Goal: Task Accomplishment & Management: Use online tool/utility

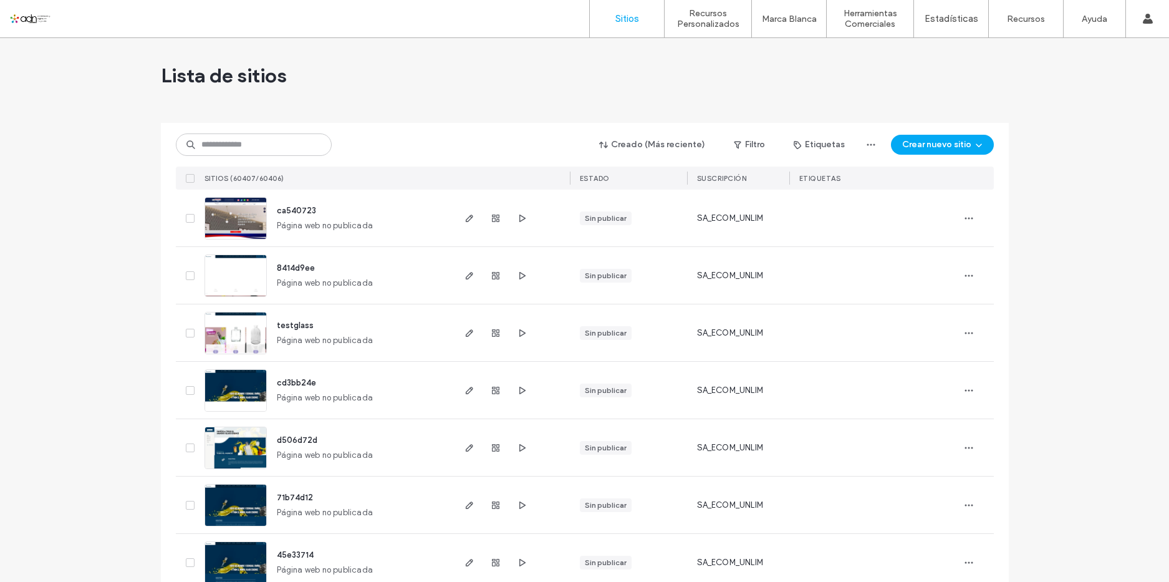
click at [253, 131] on div "Creado (Más reciente) Filtro Etiquetas Crear nuevo sitio SITIOS (60407/60406) E…" at bounding box center [585, 156] width 818 height 67
paste input "*********"
click at [253, 141] on input "*********" at bounding box center [254, 144] width 156 height 22
type input "*********"
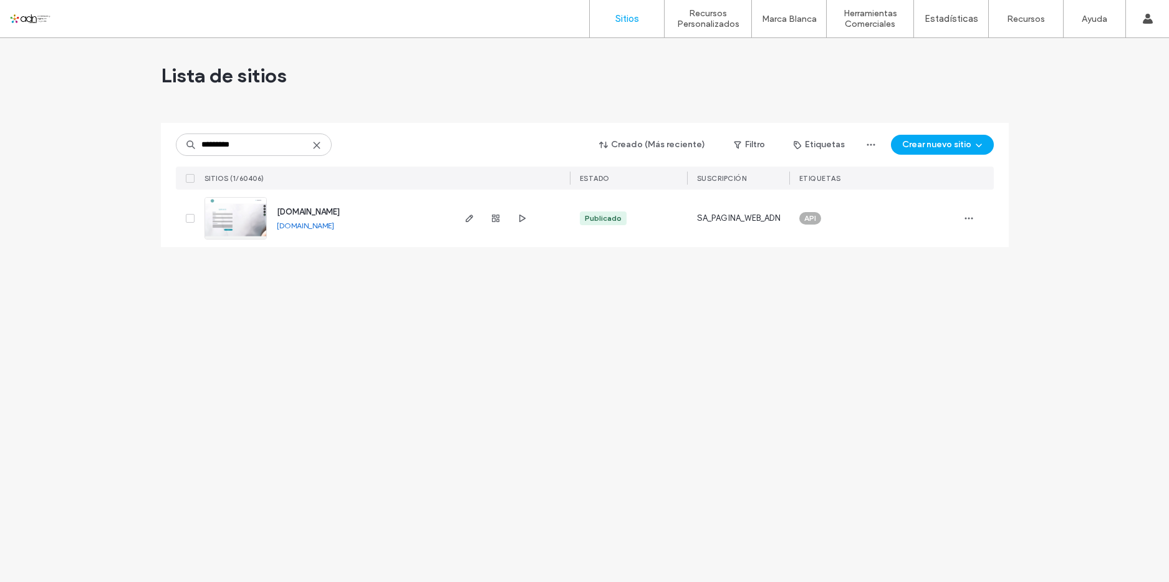
drag, startPoint x: 1162, startPoint y: 2, endPoint x: 388, endPoint y: 76, distance: 777.4
click at [388, 76] on div "Lista de sitios" at bounding box center [585, 75] width 848 height 75
click at [469, 220] on use "button" at bounding box center [468, 217] width 7 height 7
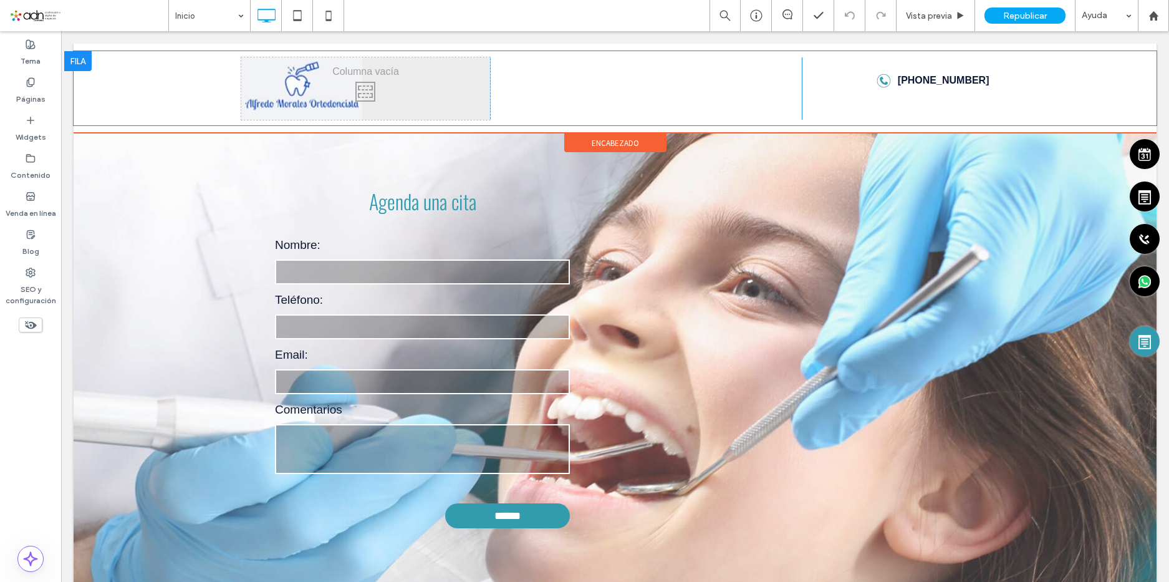
click at [279, 85] on div "Click To Paste" at bounding box center [365, 88] width 249 height 62
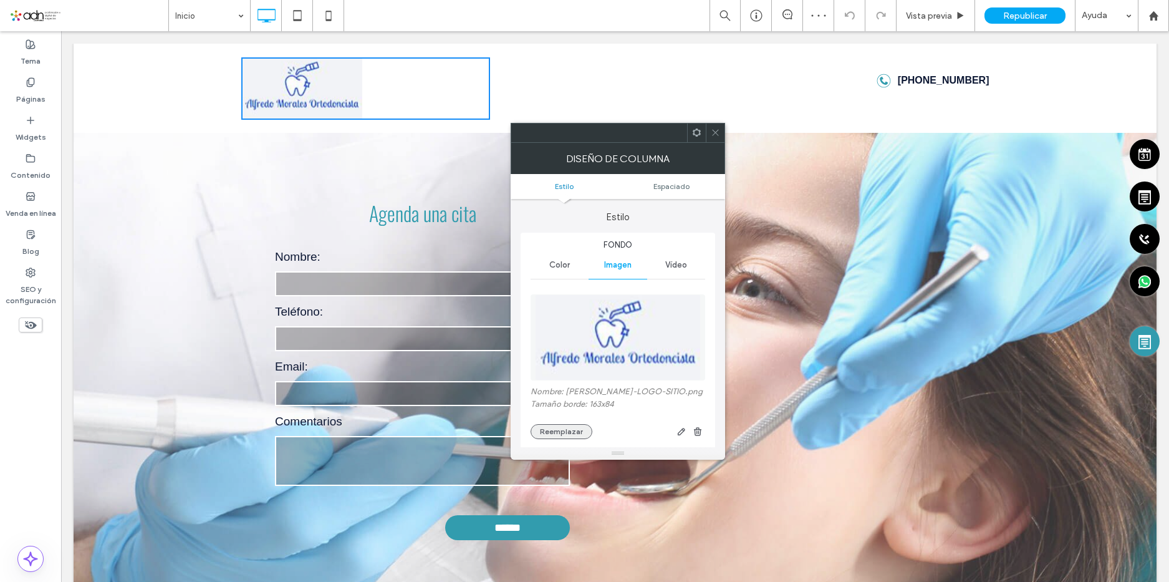
click at [562, 439] on button "Reemplazar" at bounding box center [562, 431] width 62 height 15
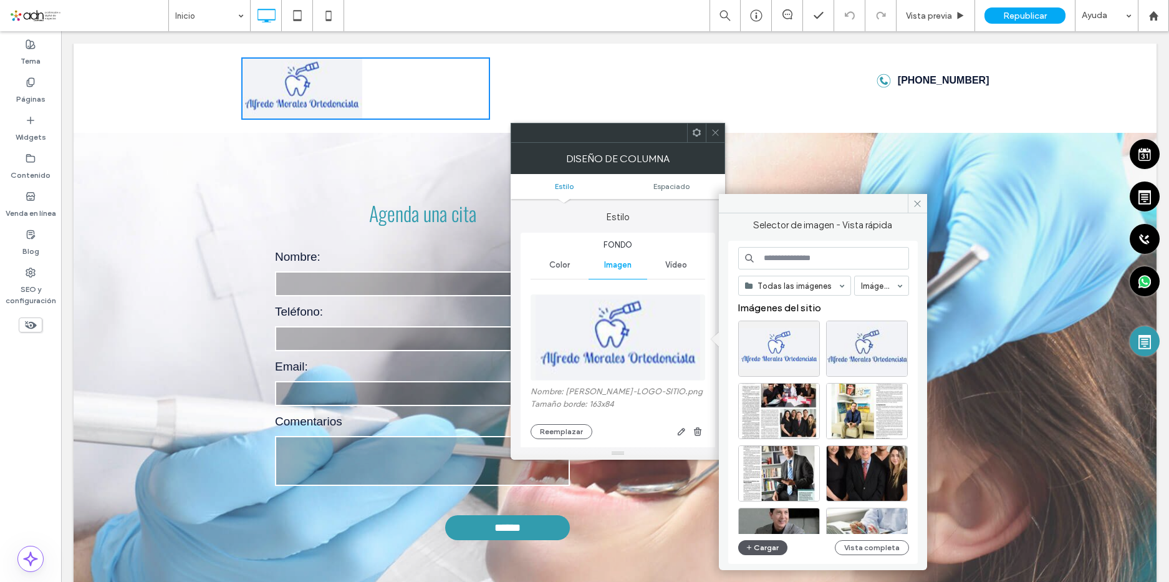
click at [756, 551] on button "Cargar" at bounding box center [763, 547] width 50 height 15
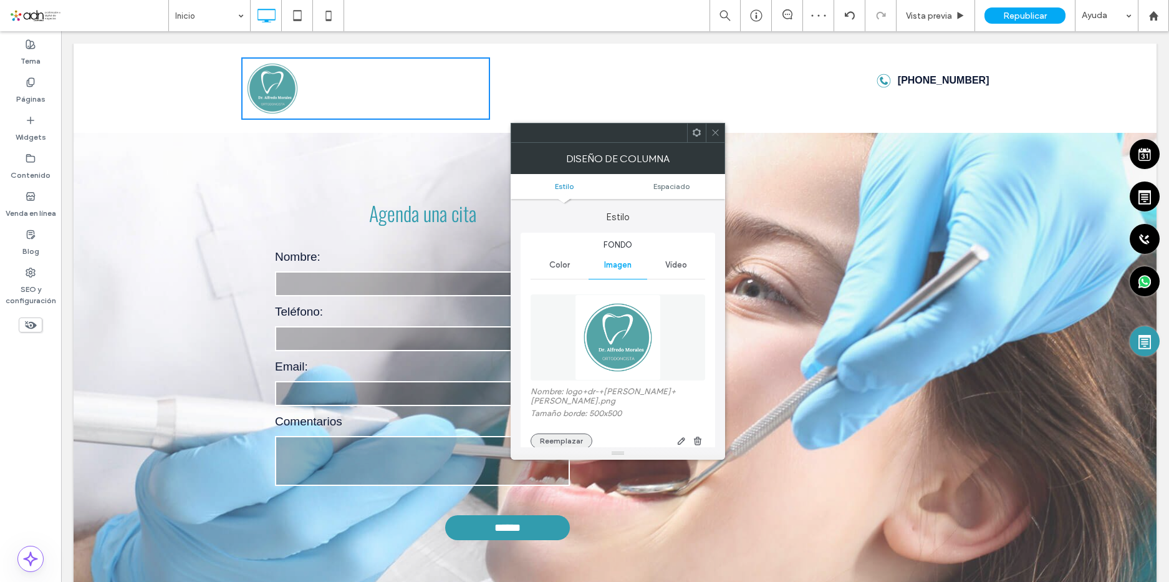
click at [552, 433] on button "Reemplazar" at bounding box center [562, 440] width 62 height 15
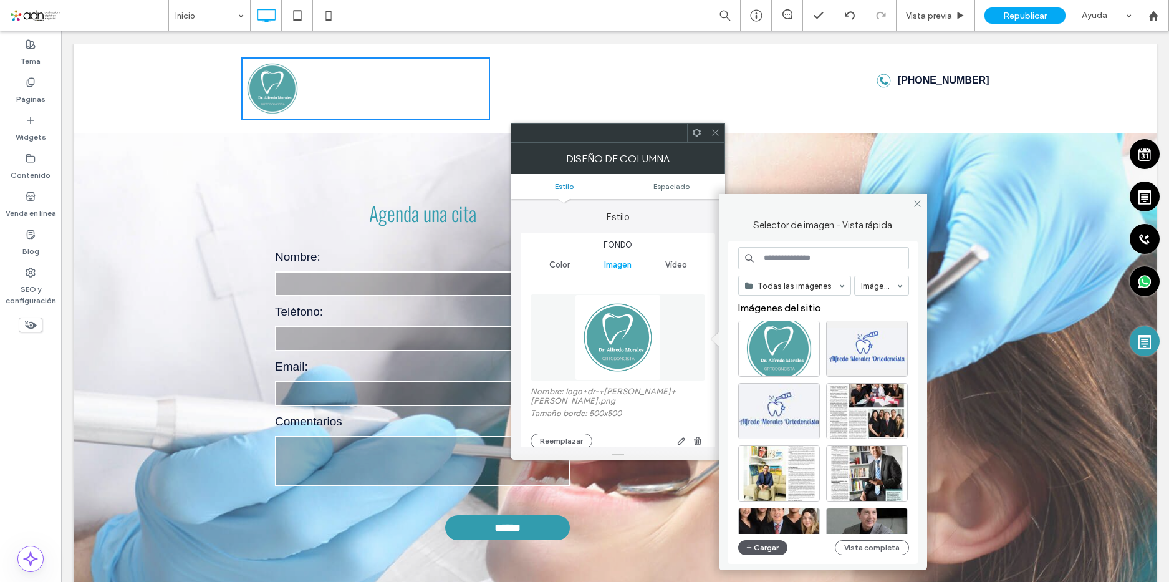
click at [769, 545] on button "Cargar" at bounding box center [763, 547] width 50 height 15
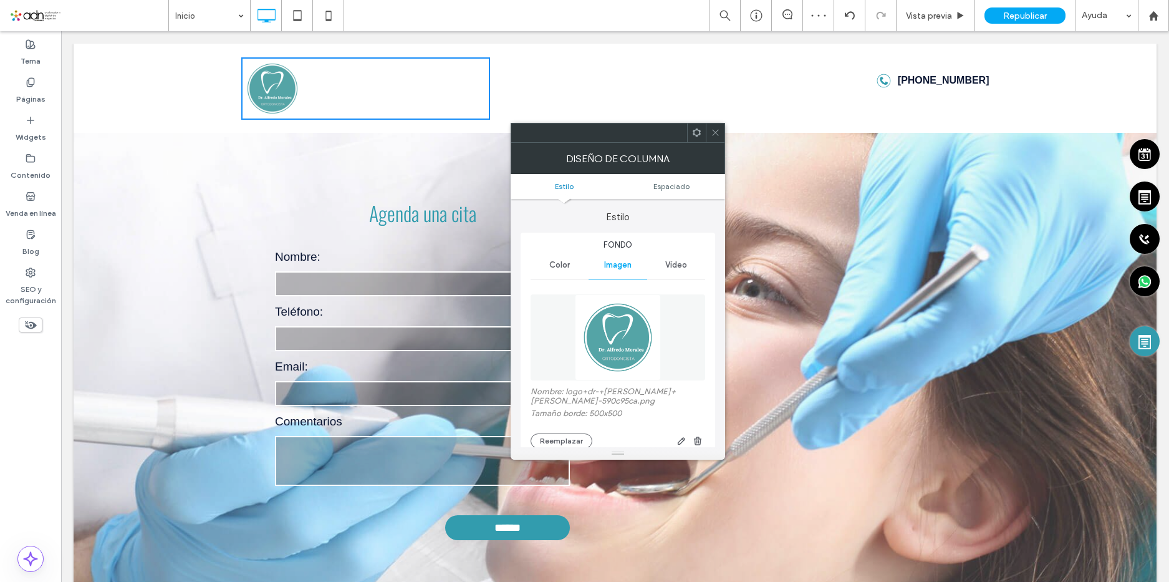
click at [716, 133] on icon at bounding box center [715, 132] width 9 height 9
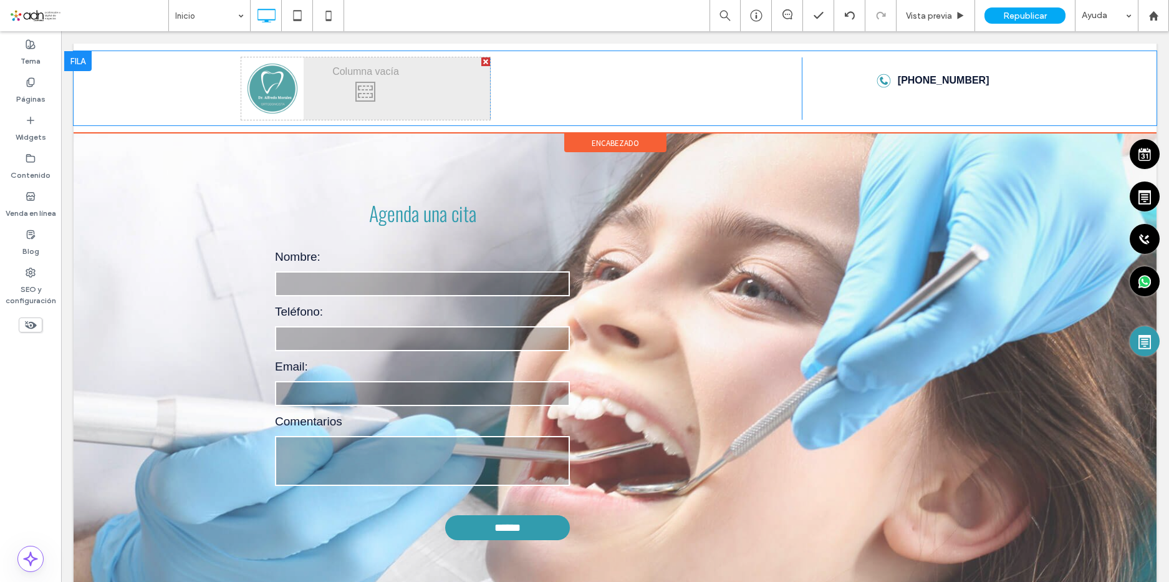
click at [282, 90] on div "Click To Paste" at bounding box center [365, 88] width 249 height 62
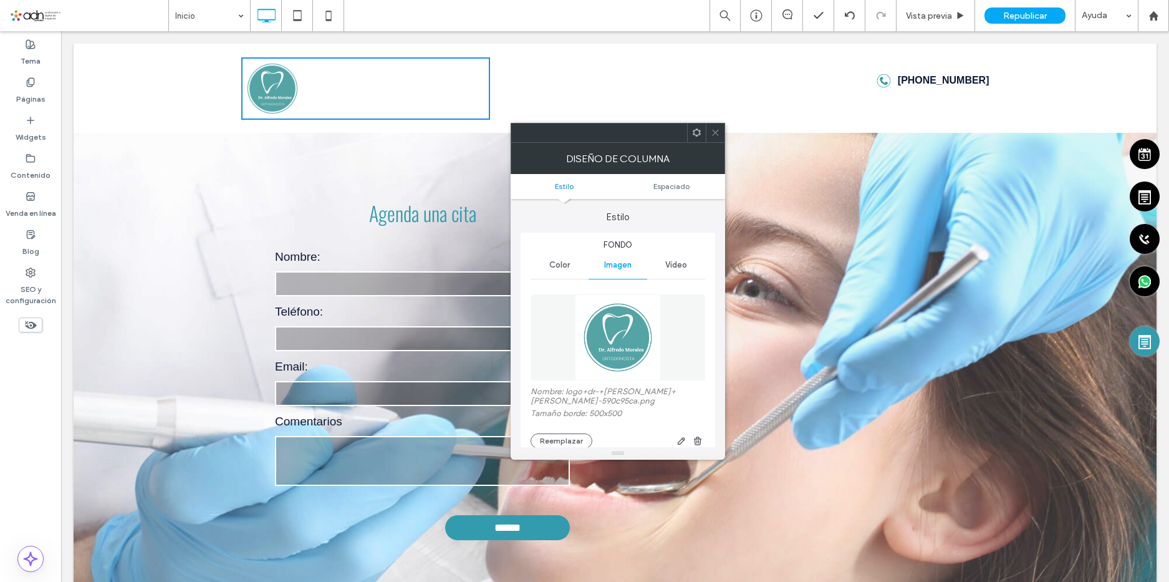
click at [716, 140] on span at bounding box center [715, 132] width 9 height 19
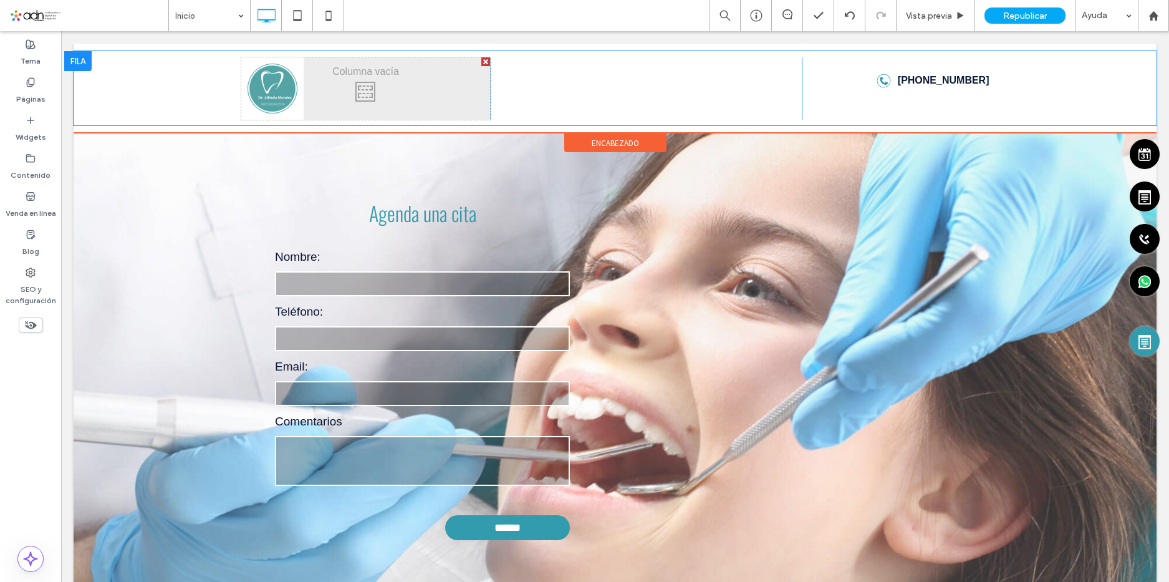
click at [481, 62] on div at bounding box center [485, 61] width 9 height 9
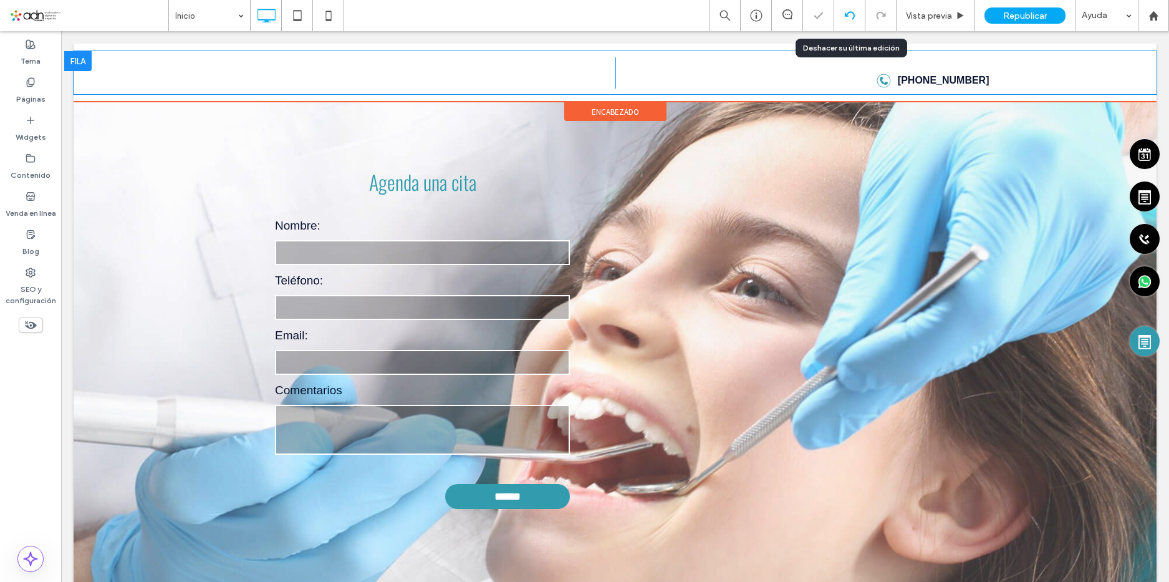
click at [852, 14] on icon at bounding box center [850, 16] width 10 height 10
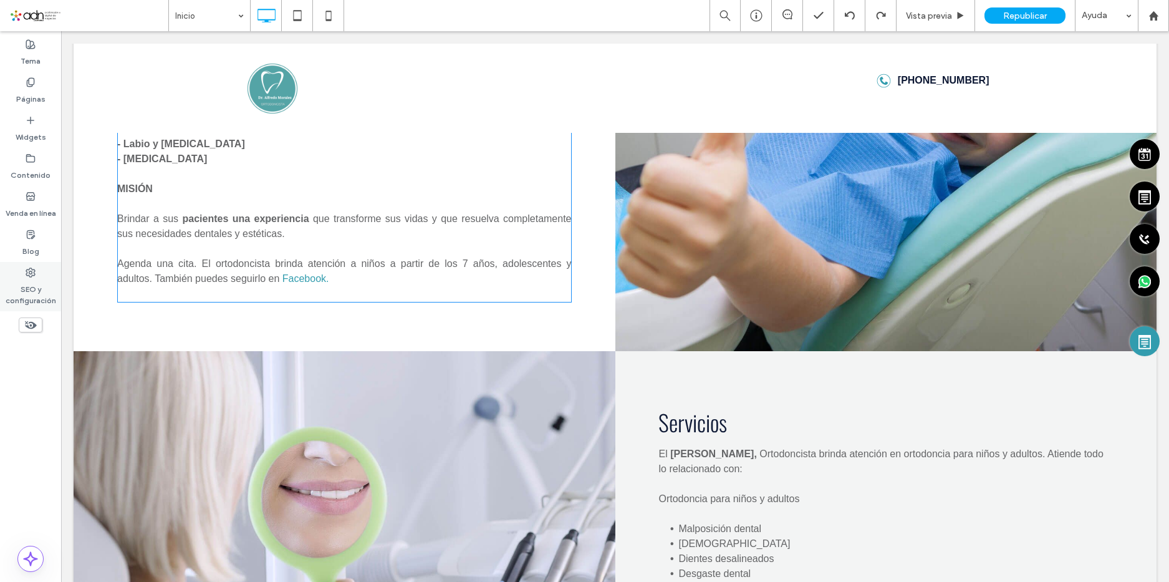
scroll to position [735, 0]
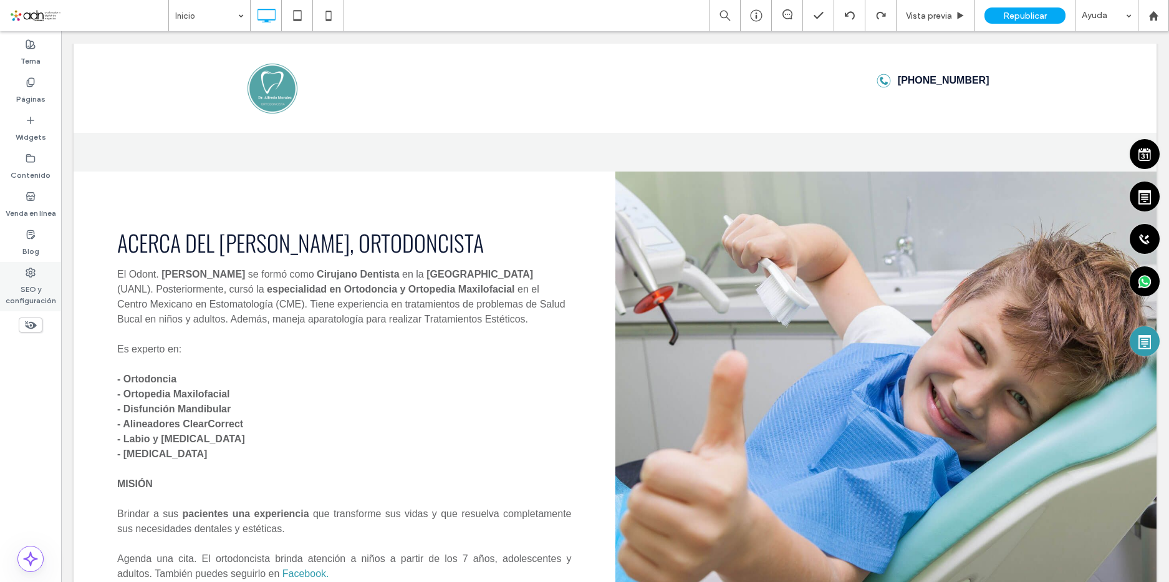
drag, startPoint x: 26, startPoint y: 289, endPoint x: 17, endPoint y: 264, distance: 25.8
click at [26, 289] on label "SEO y configuración" at bounding box center [30, 291] width 61 height 29
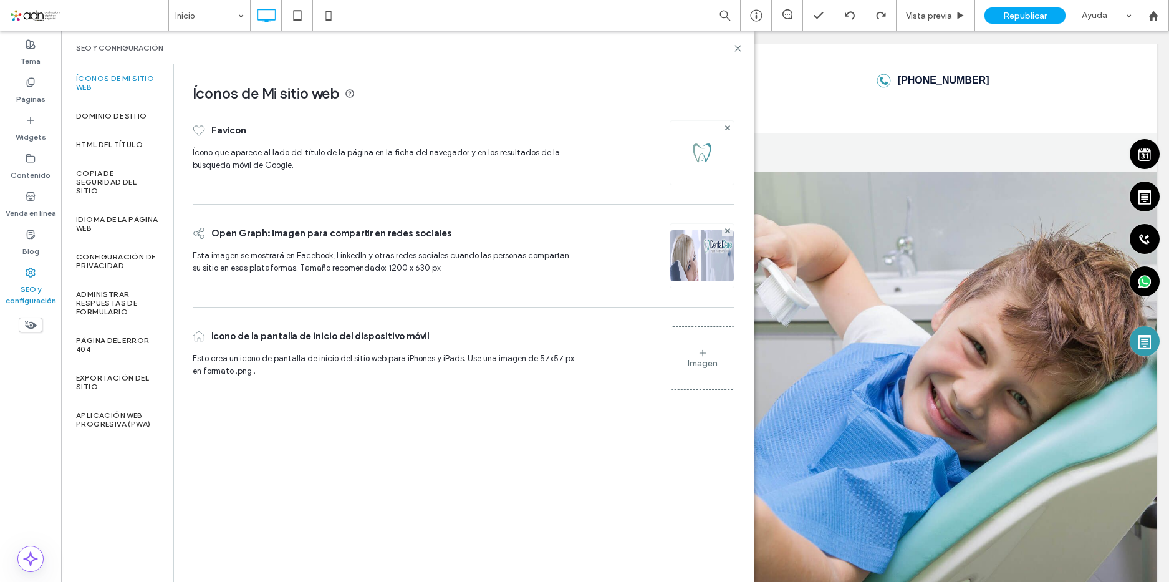
click at [710, 150] on img at bounding box center [702, 153] width 20 height 20
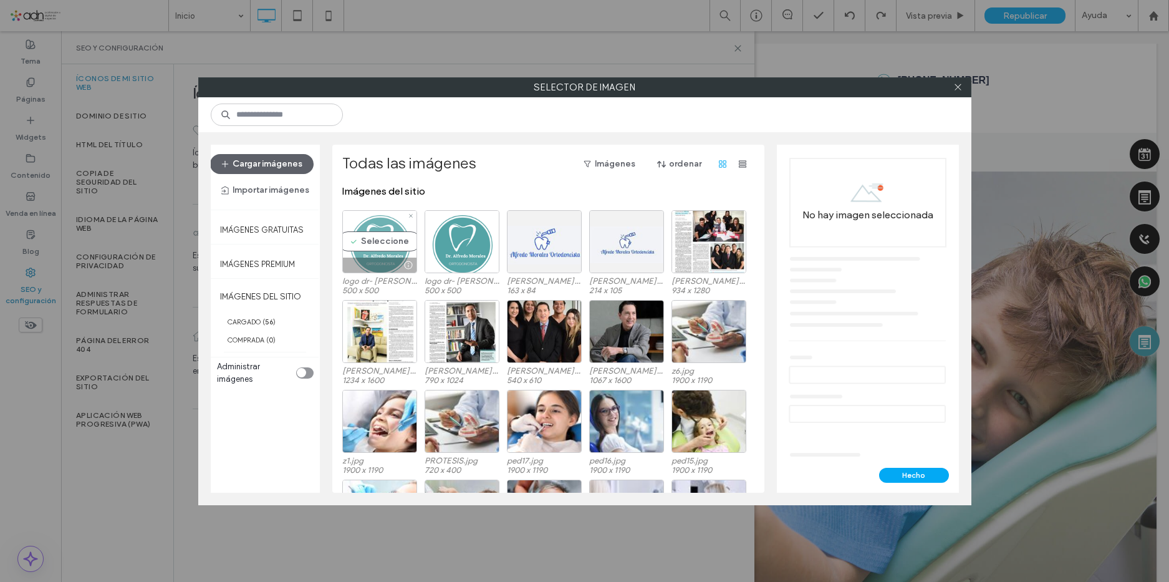
click at [378, 233] on div "Seleccione" at bounding box center [379, 241] width 75 height 63
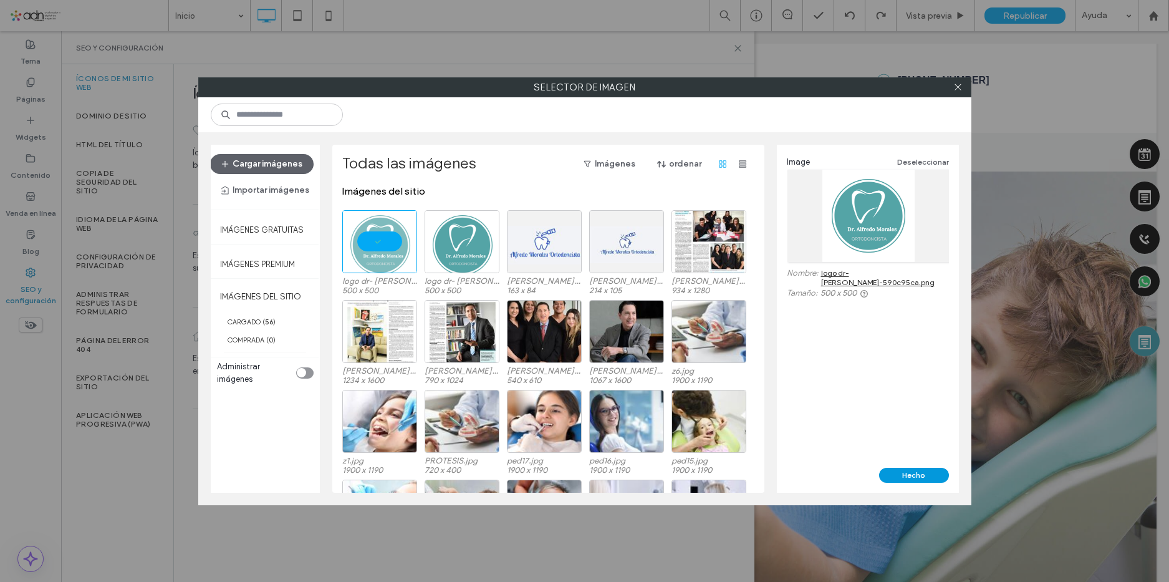
click at [904, 477] on button "Hecho" at bounding box center [914, 475] width 70 height 15
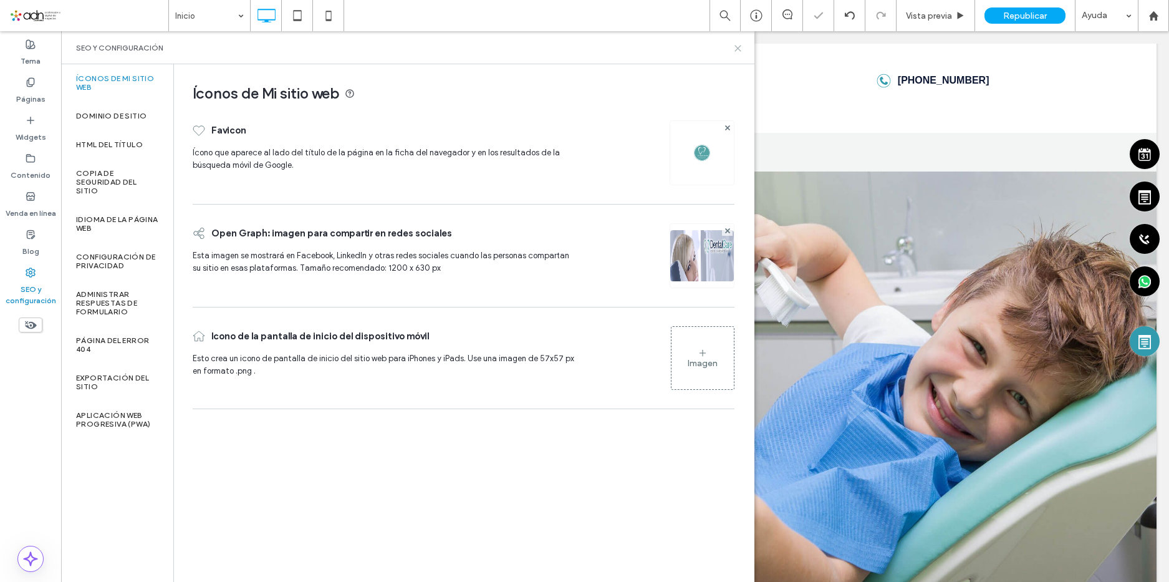
click at [736, 47] on icon at bounding box center [737, 48] width 9 height 9
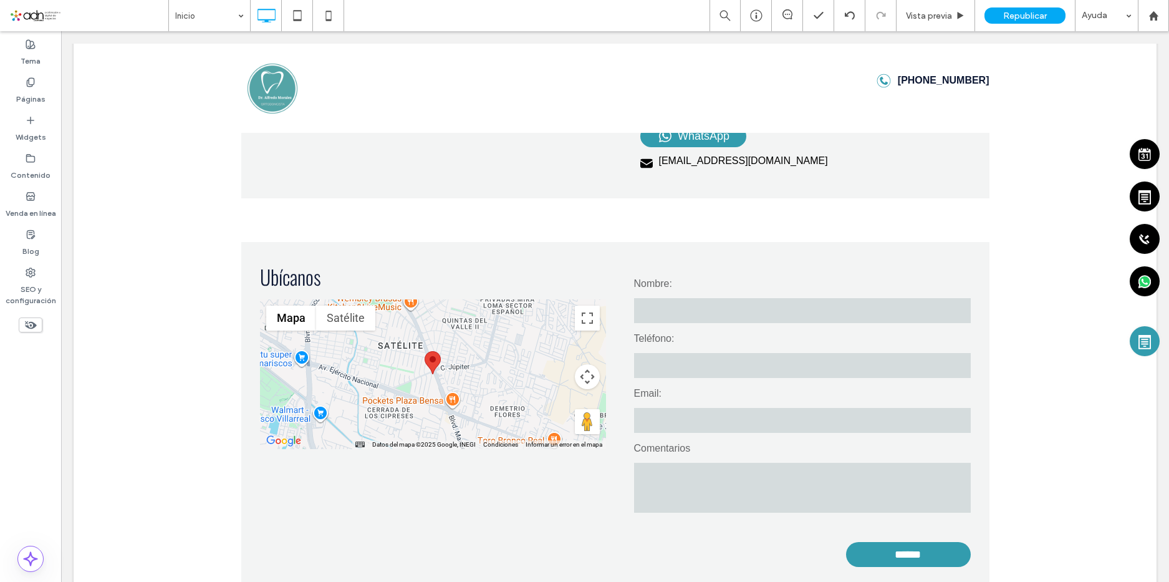
scroll to position [2169, 0]
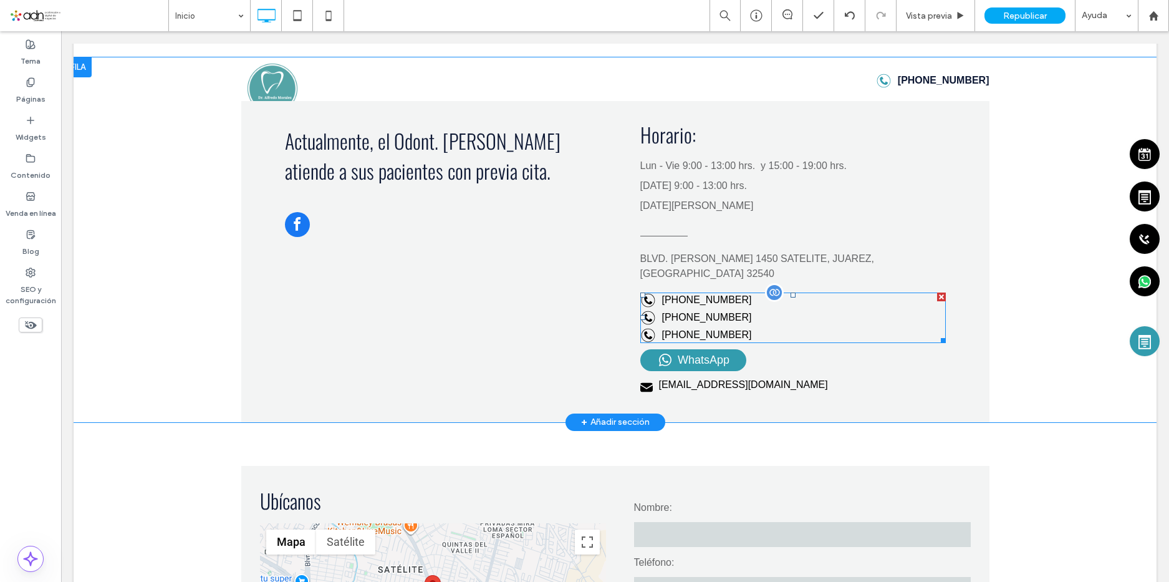
click at [690, 322] on span at bounding box center [793, 317] width 306 height 51
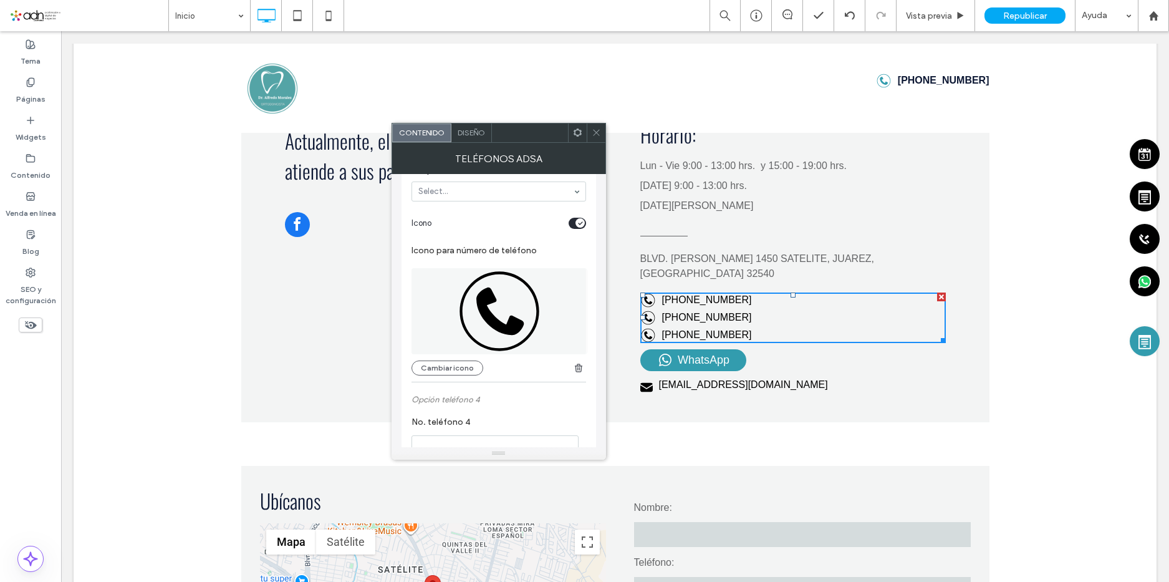
scroll to position [811, 0]
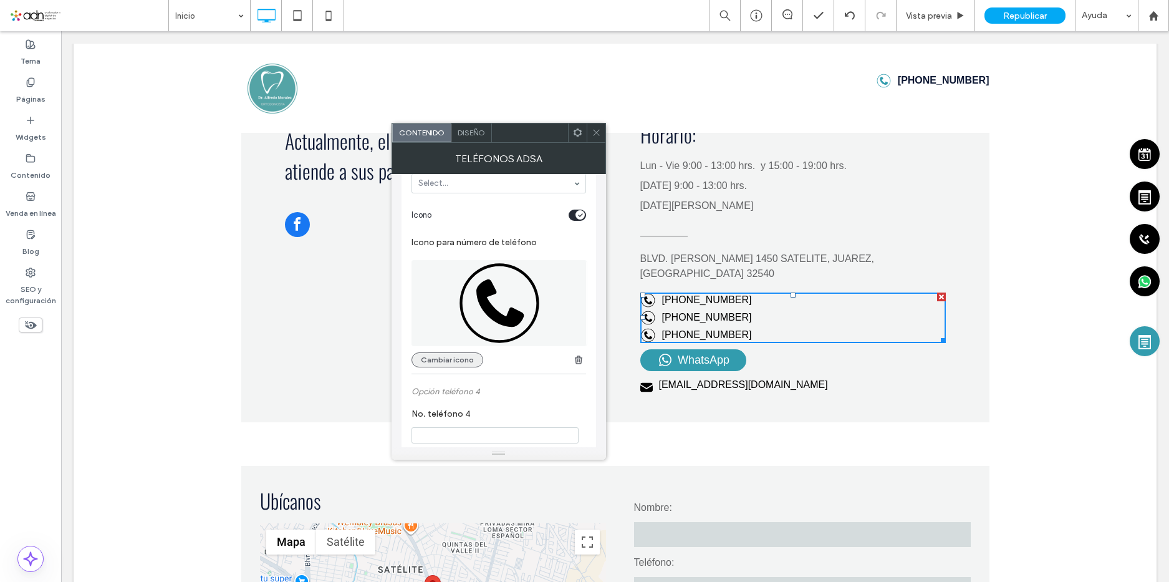
click at [445, 365] on button "Cambiar icono" at bounding box center [448, 359] width 72 height 15
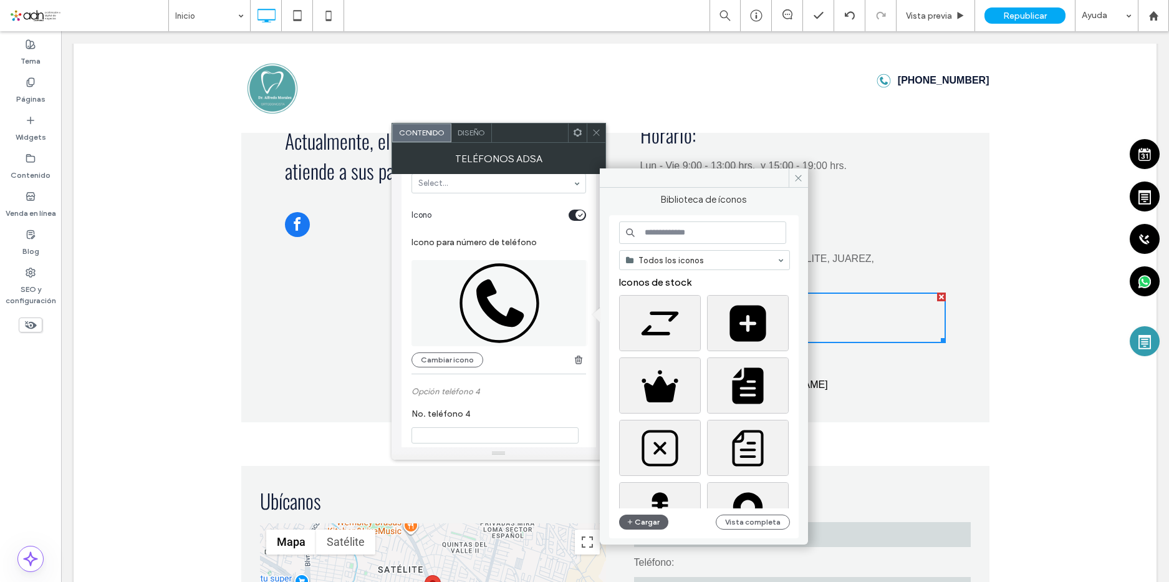
click at [666, 237] on input at bounding box center [702, 232] width 167 height 22
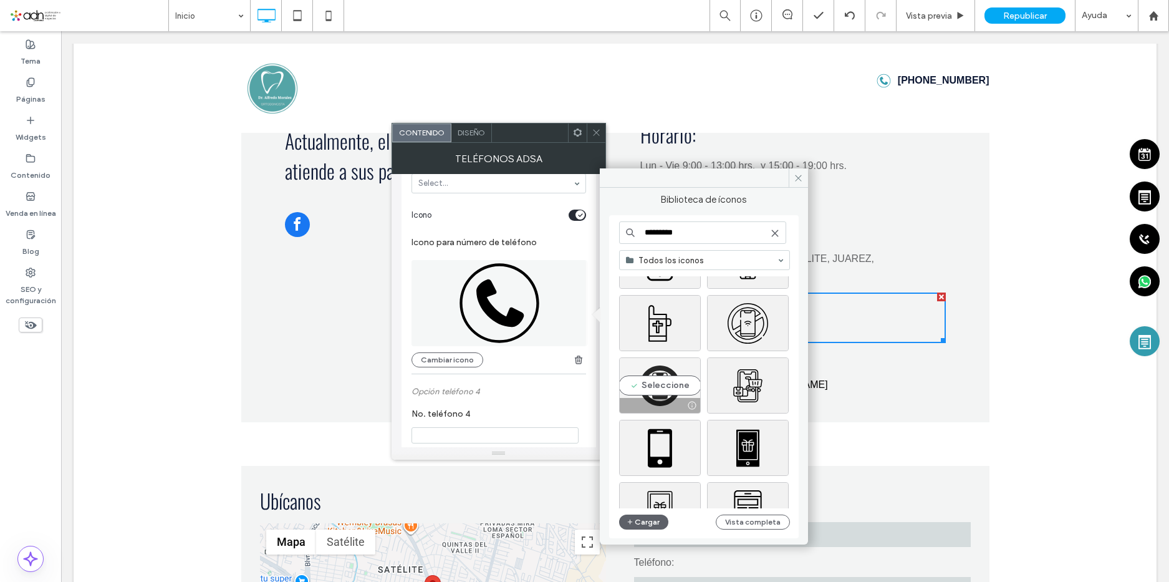
scroll to position [624, 0]
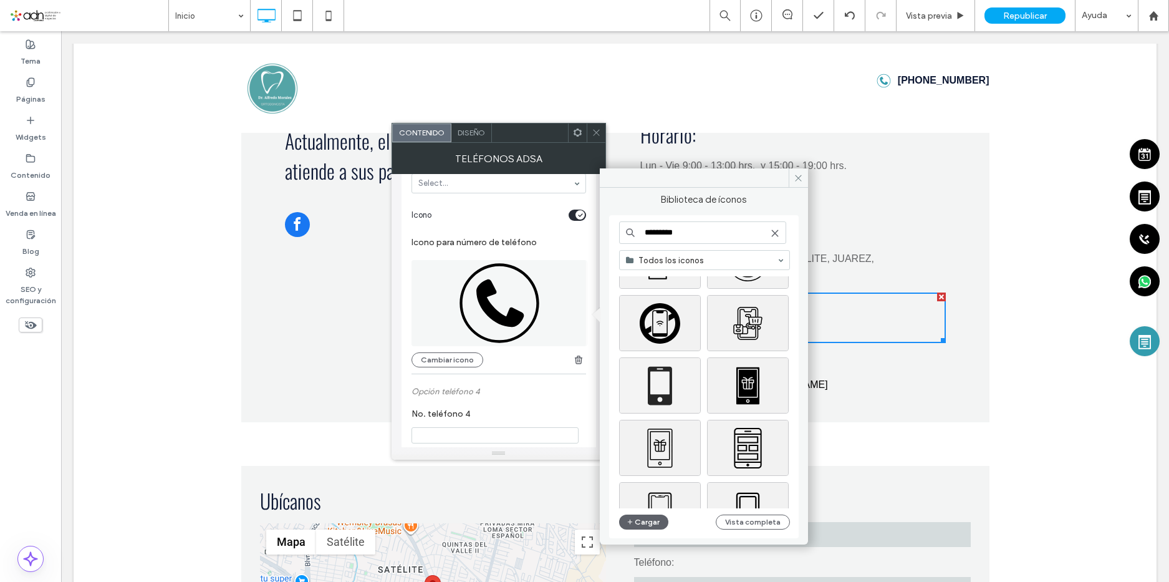
type input "*********"
click at [670, 379] on div "Seleccione" at bounding box center [660, 385] width 82 height 56
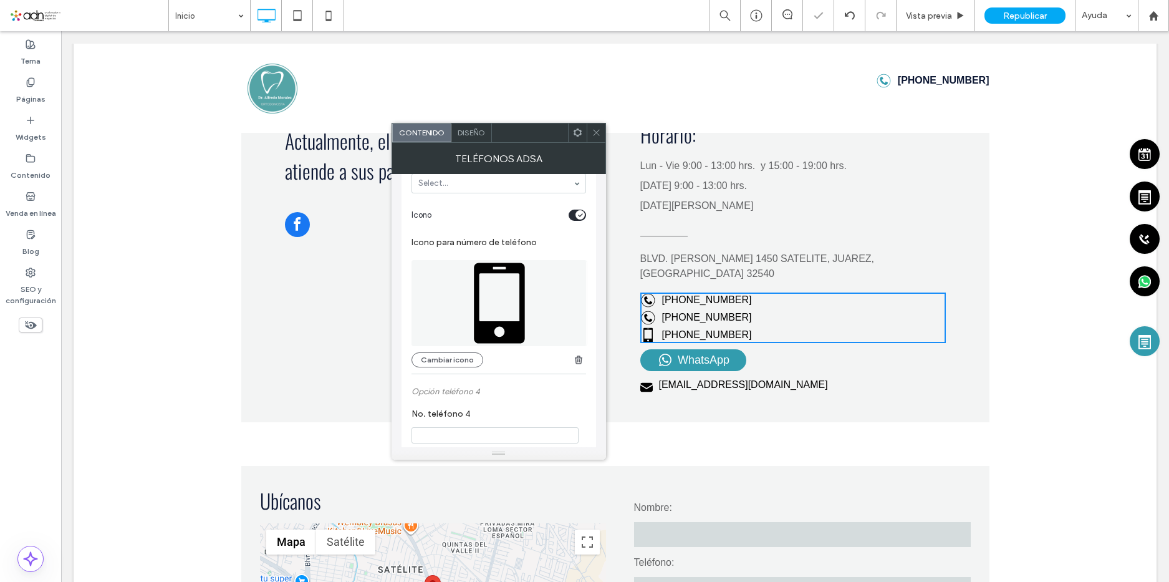
click at [595, 135] on icon at bounding box center [596, 132] width 9 height 9
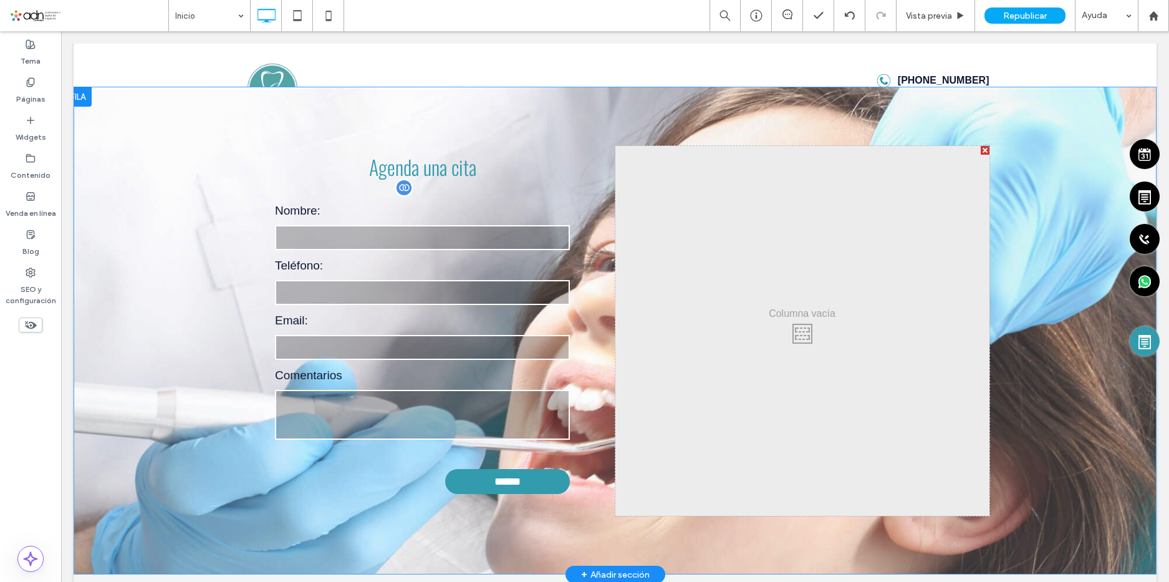
scroll to position [0, 0]
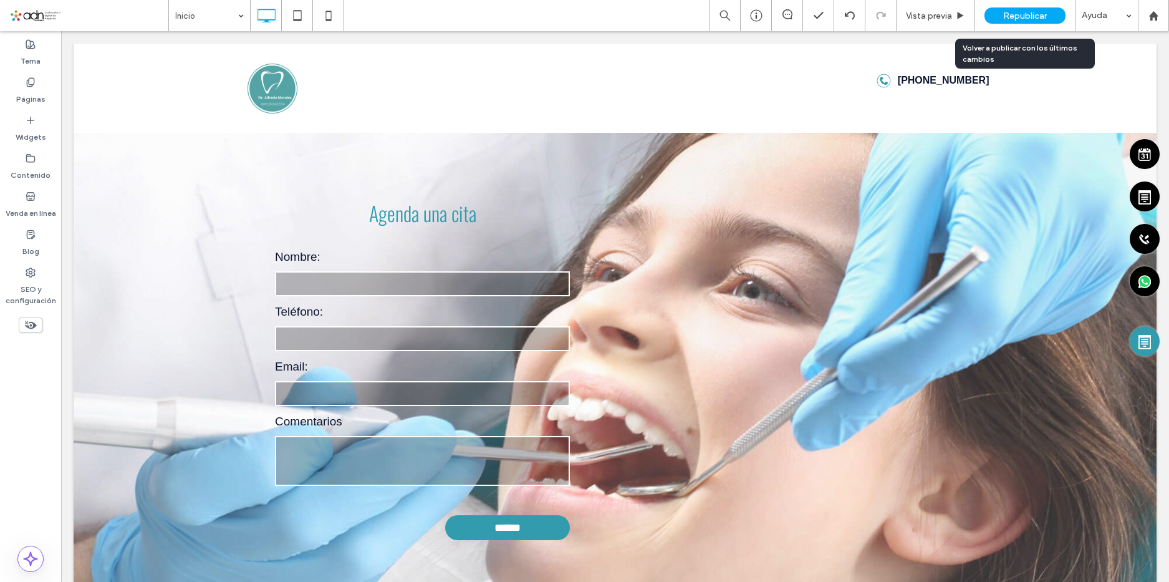
click at [1017, 17] on span "Republicar" at bounding box center [1025, 16] width 44 height 11
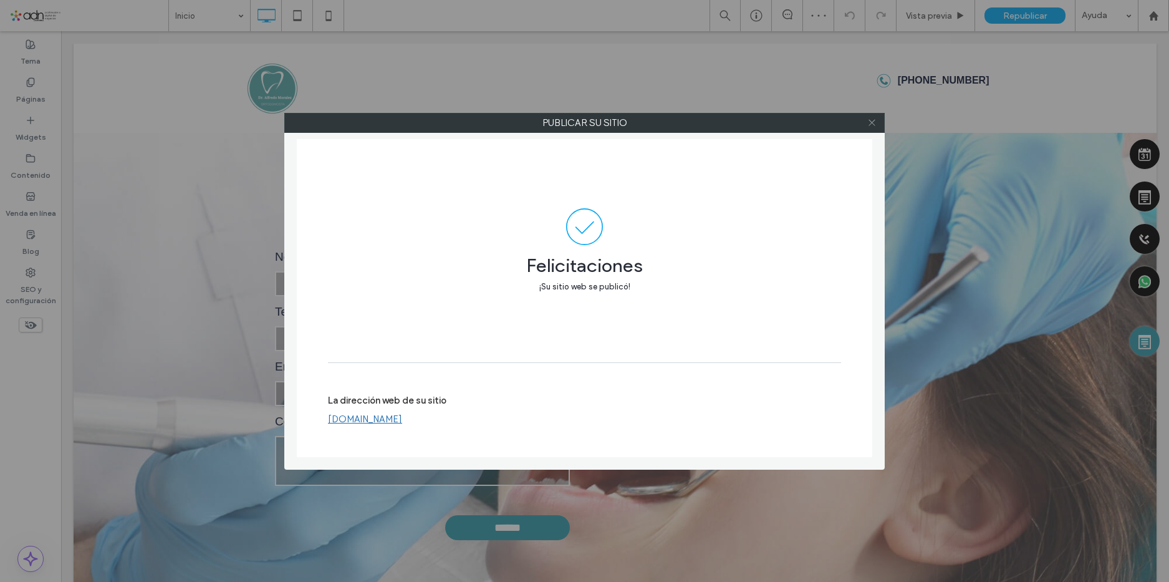
click at [871, 120] on icon at bounding box center [871, 122] width 9 height 9
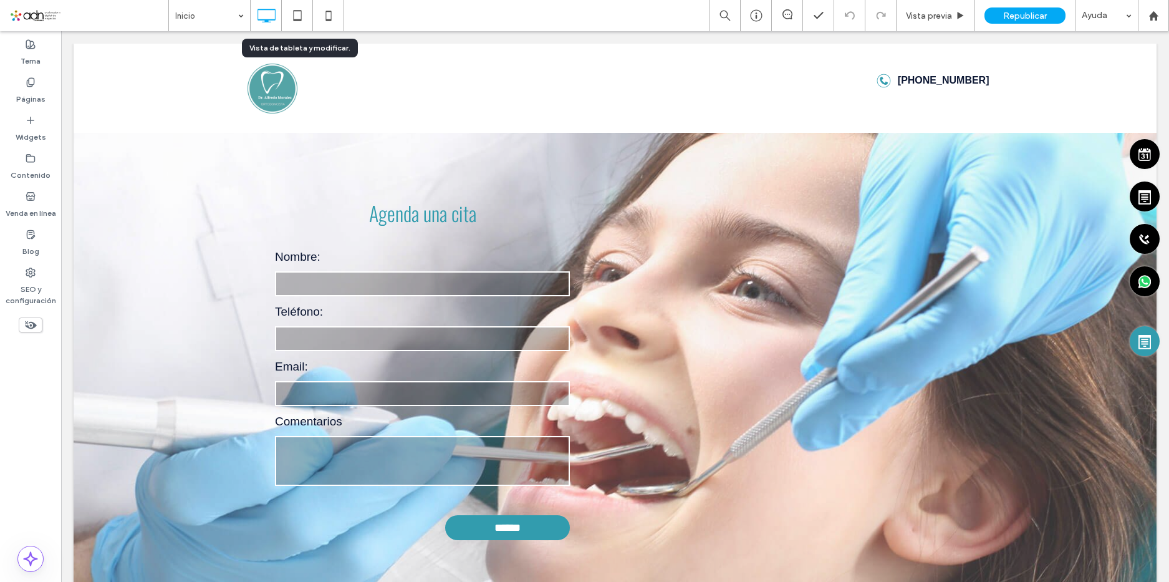
click at [297, 12] on icon at bounding box center [297, 15] width 25 height 25
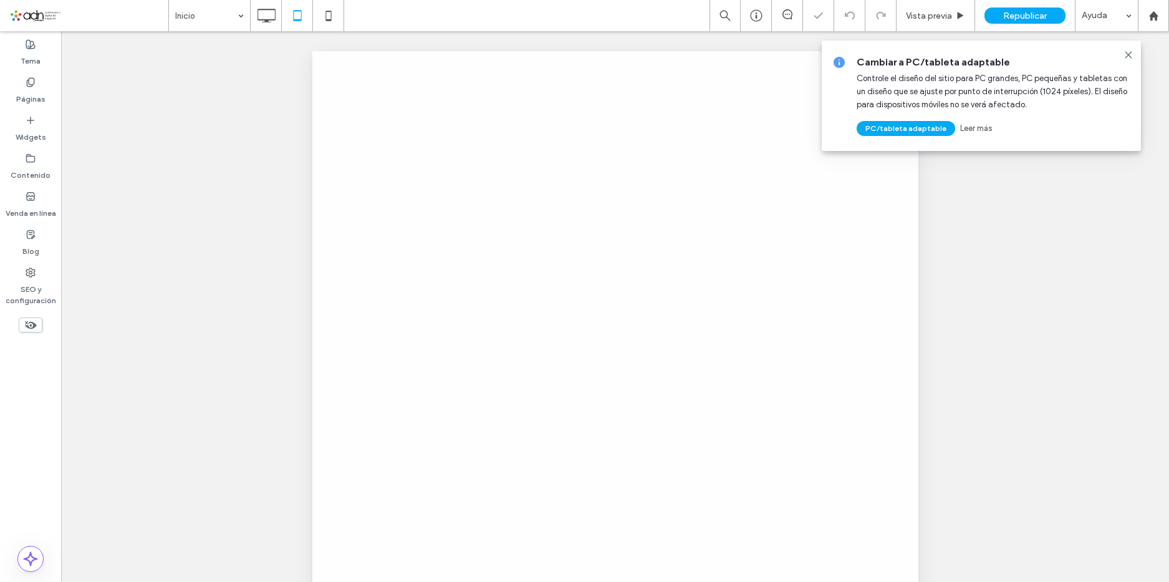
click at [1128, 55] on use at bounding box center [1128, 55] width 6 height 6
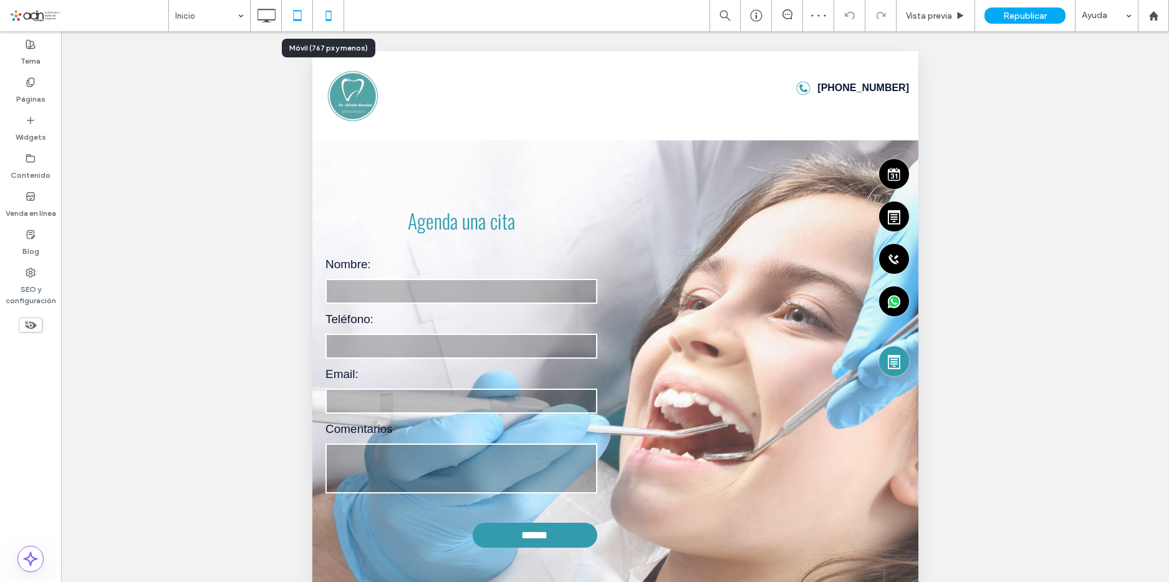
click at [334, 16] on icon at bounding box center [328, 15] width 25 height 25
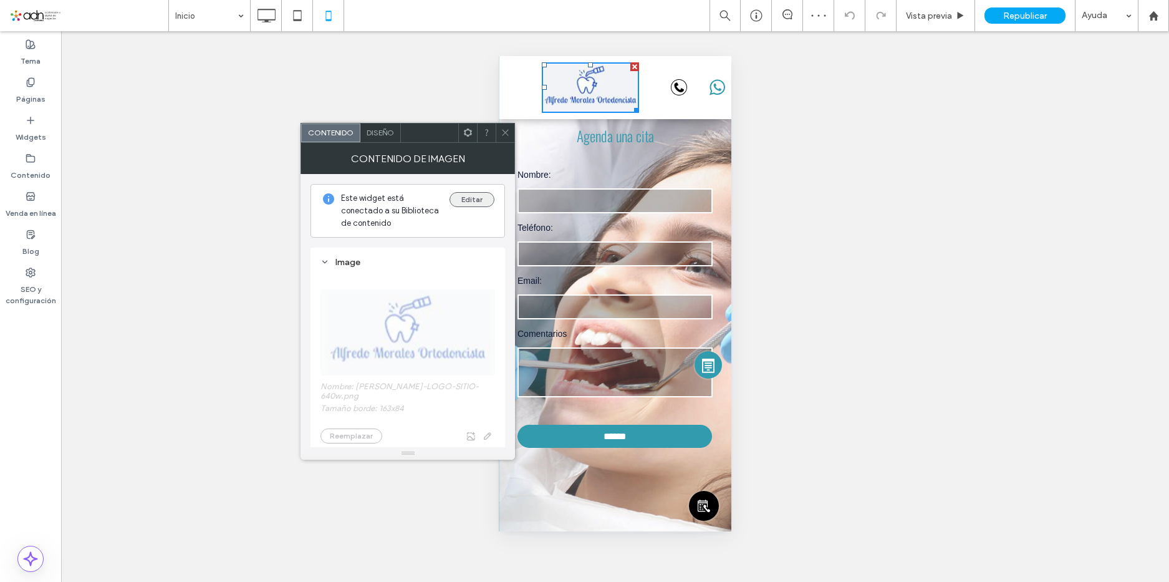
click at [463, 198] on button "Editar" at bounding box center [472, 199] width 45 height 15
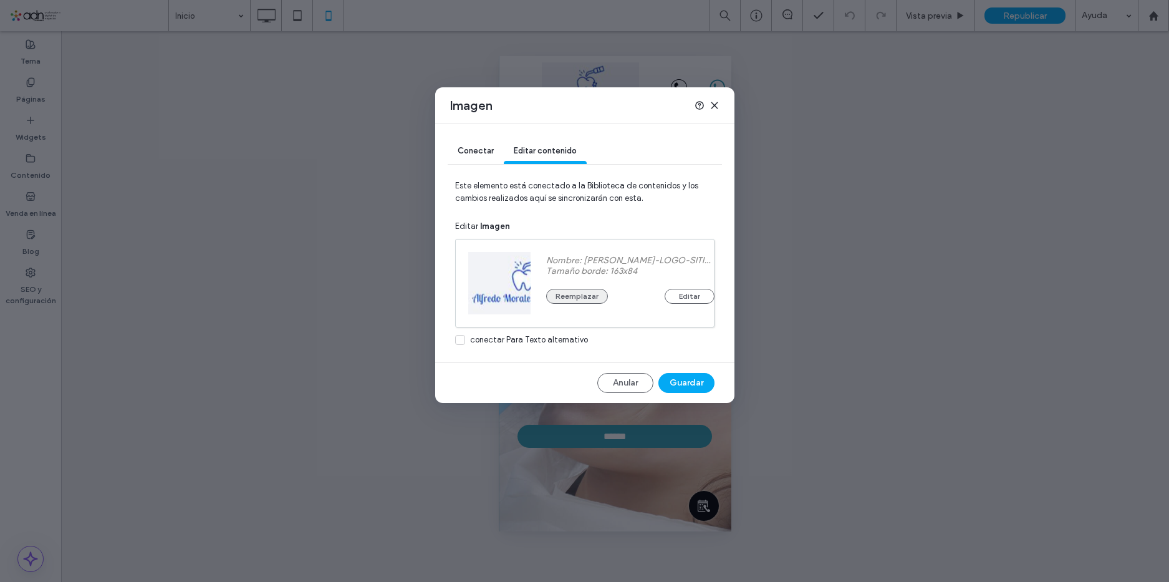
click at [569, 296] on button "Reemplazar" at bounding box center [577, 296] width 62 height 15
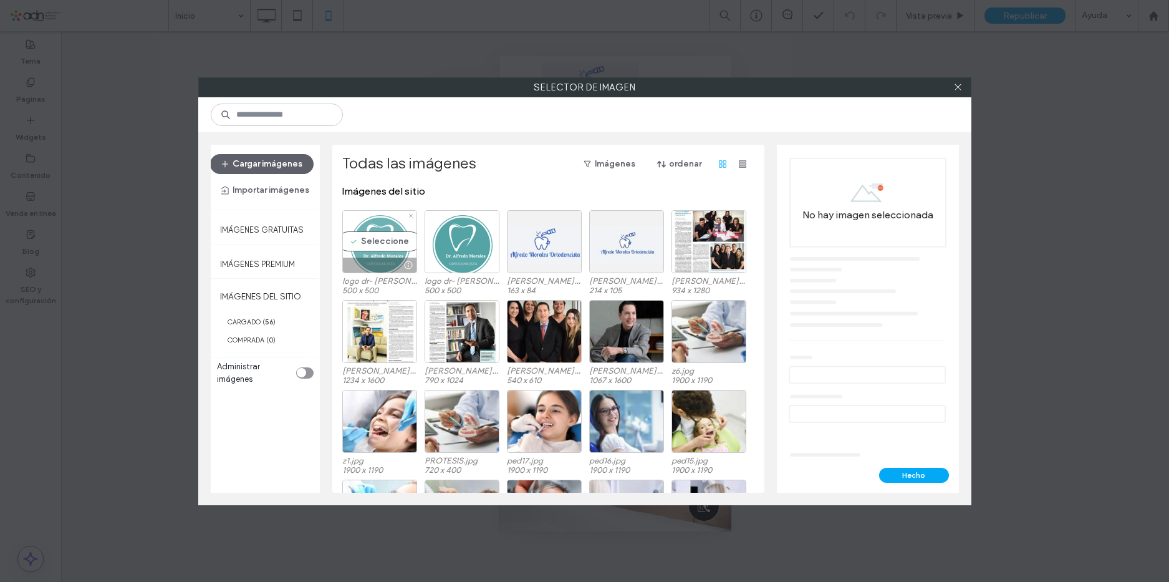
click at [384, 237] on div "Seleccione" at bounding box center [379, 241] width 75 height 63
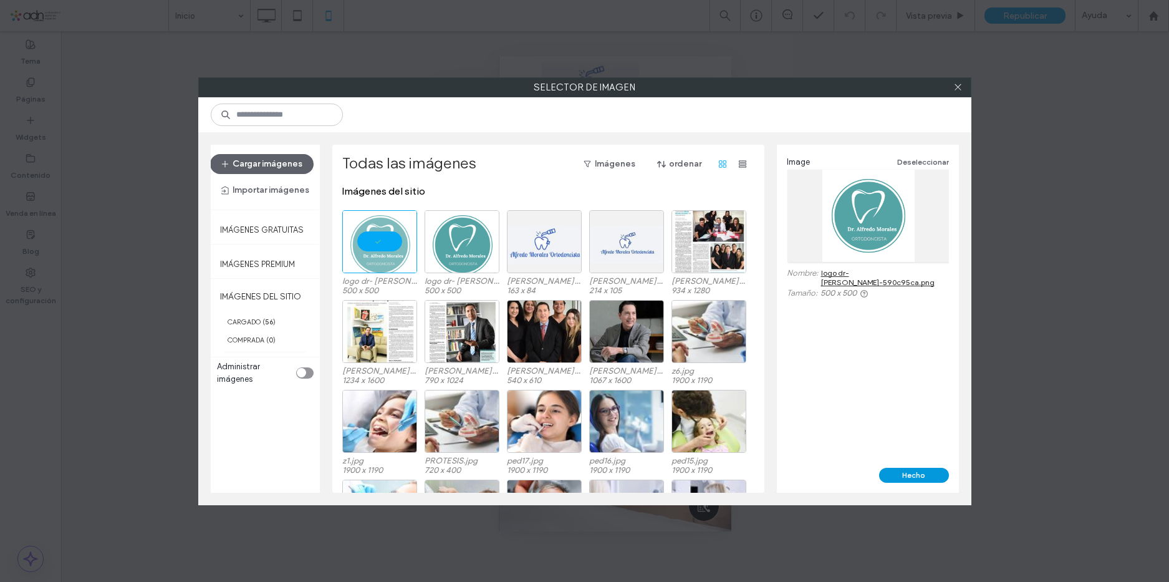
click at [900, 478] on button "Hecho" at bounding box center [914, 475] width 70 height 15
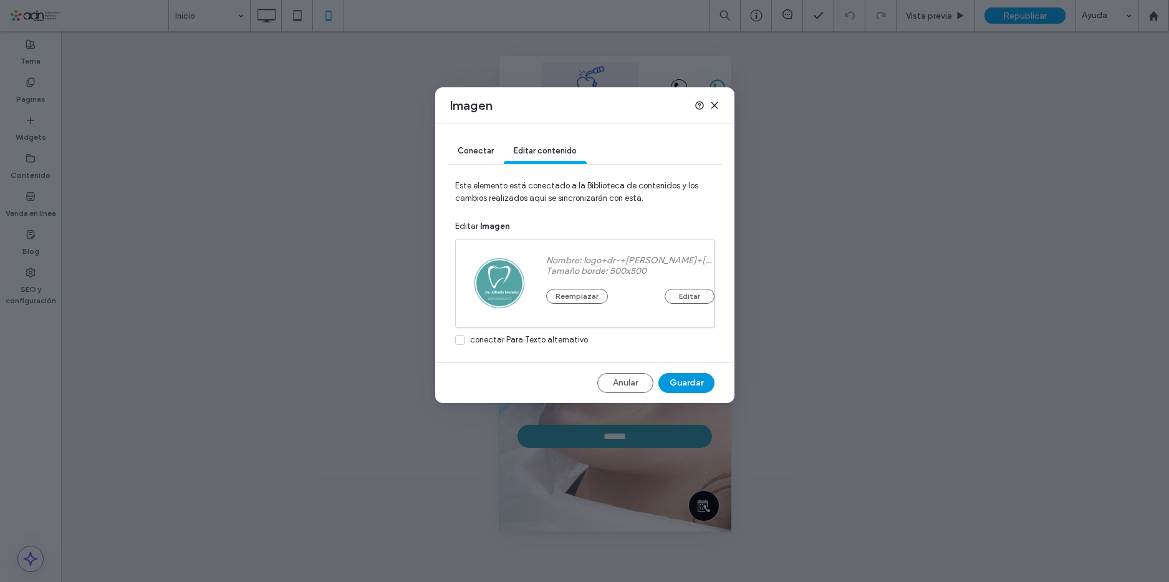
drag, startPoint x: 693, startPoint y: 388, endPoint x: 113, endPoint y: 311, distance: 585.6
click at [693, 388] on button "Guardar" at bounding box center [686, 383] width 56 height 20
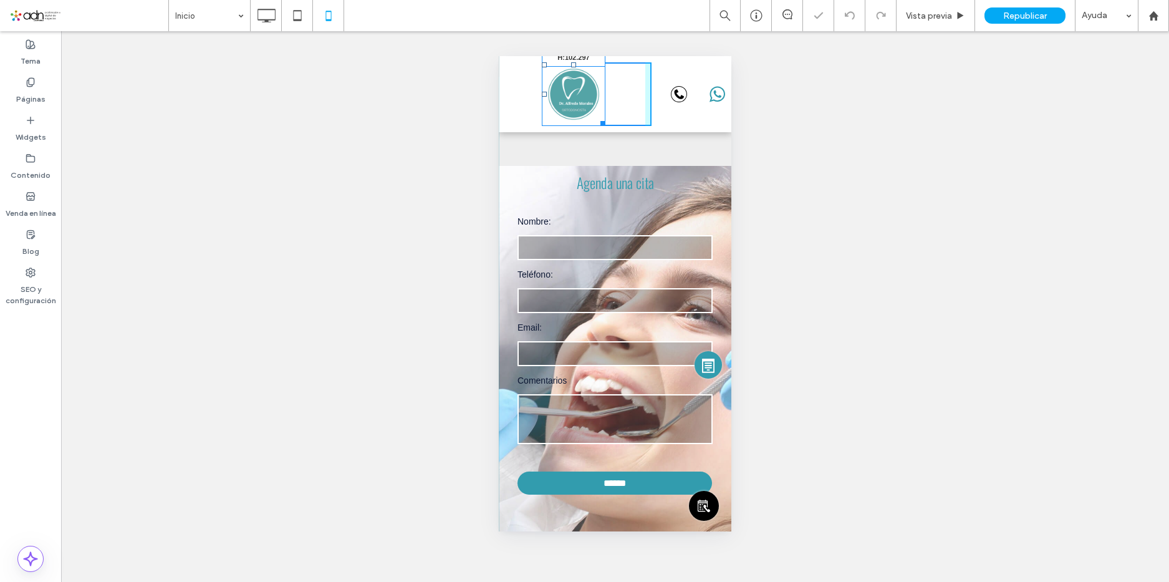
click at [623, 122] on div "W:102.297 H:102.297" at bounding box center [597, 94] width 110 height 64
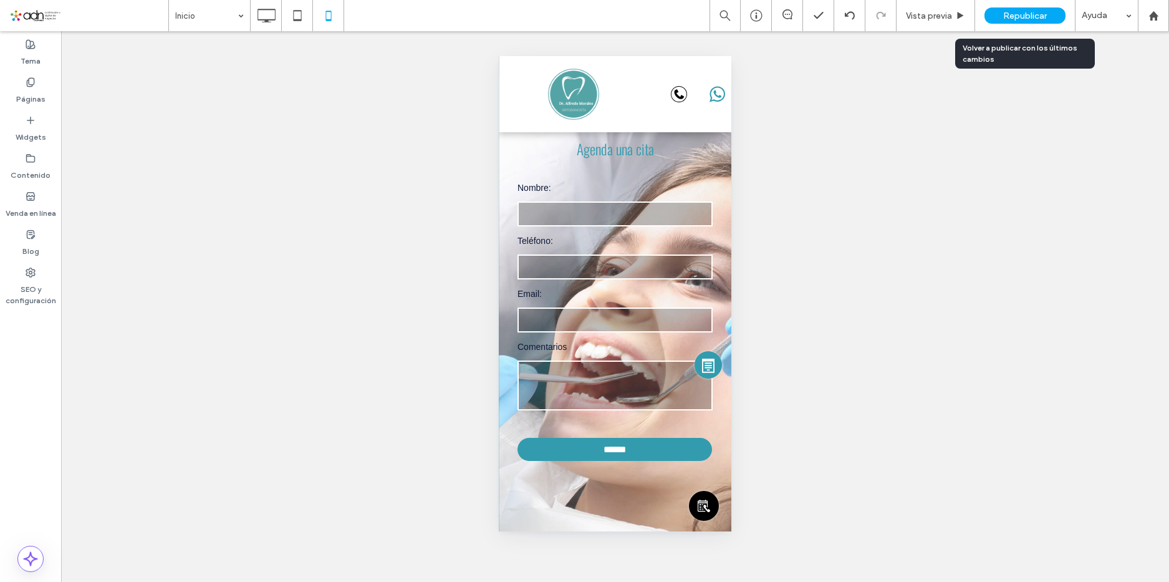
click at [1058, 10] on div "Republicar" at bounding box center [1025, 15] width 81 height 16
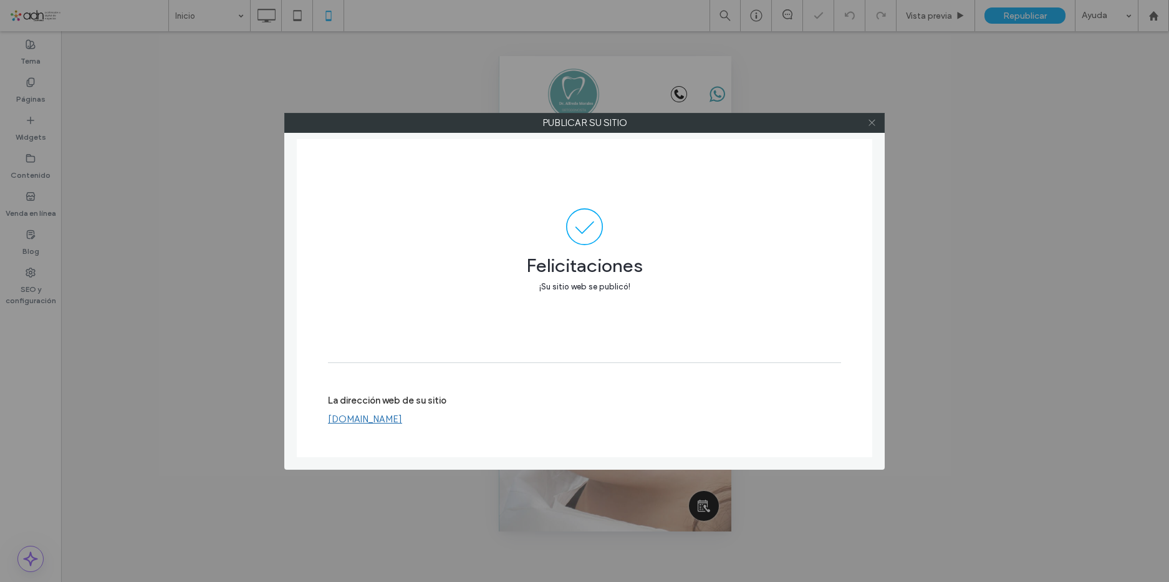
click at [875, 120] on icon at bounding box center [871, 122] width 9 height 9
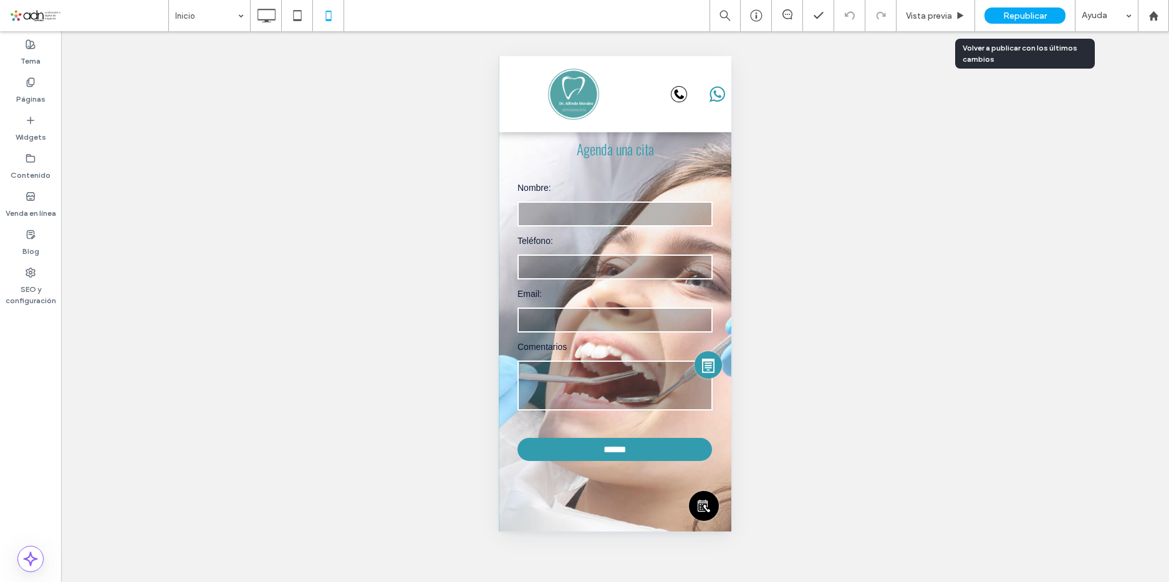
click at [1035, 17] on span "Republicar" at bounding box center [1025, 16] width 44 height 11
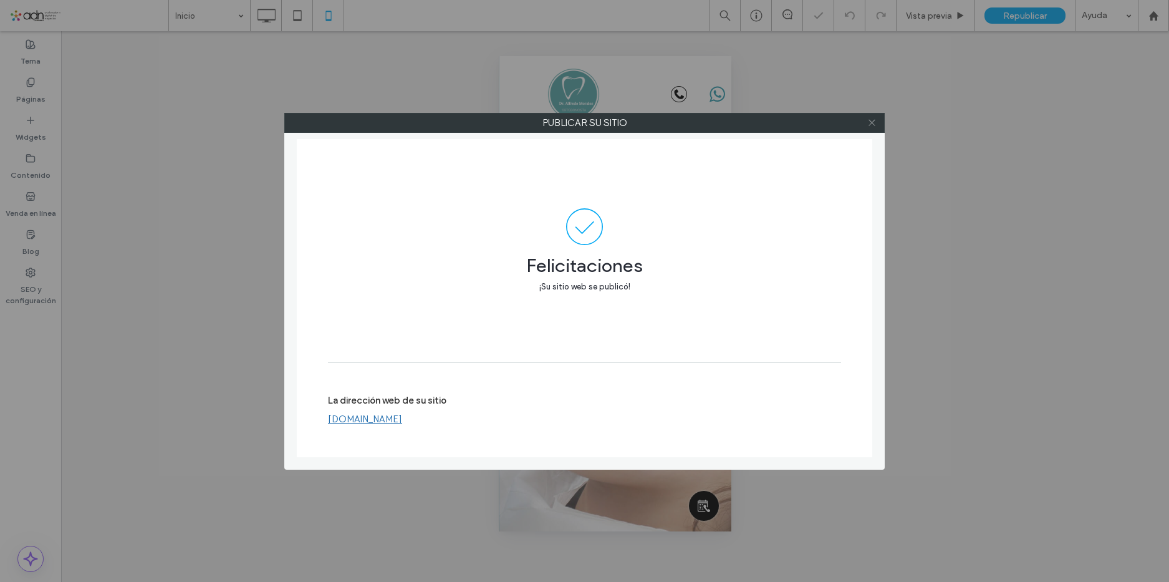
click at [874, 124] on icon at bounding box center [871, 122] width 9 height 9
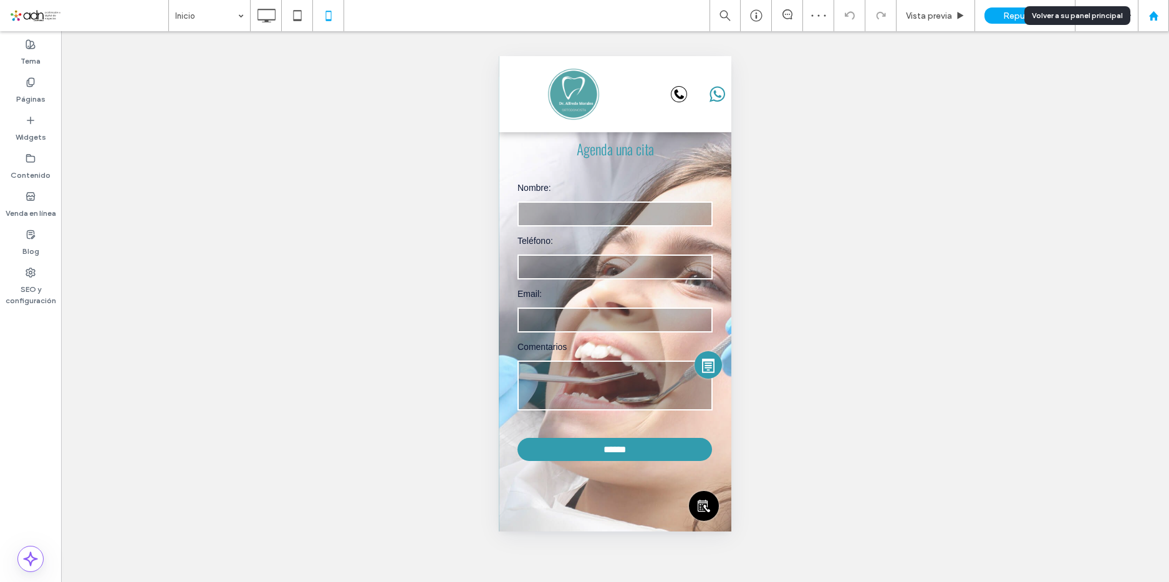
click at [1152, 12] on icon at bounding box center [1154, 16] width 11 height 11
